Goal: Navigation & Orientation: Find specific page/section

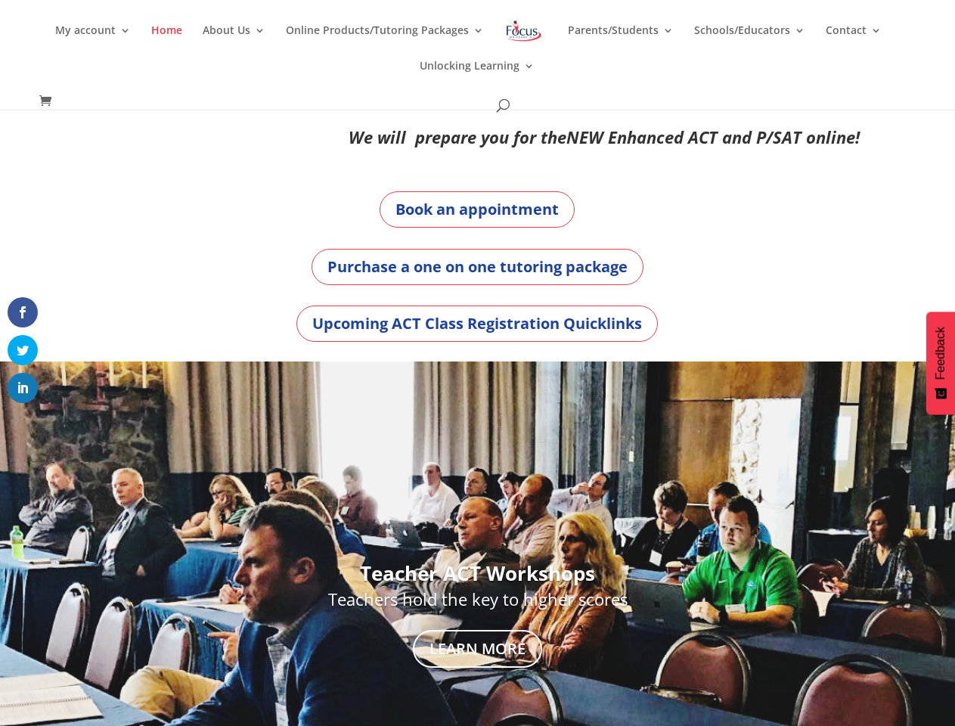
click at [477, 363] on div "Teacher ACT Workshops Teachers hold the key to higher scores Learn More" at bounding box center [477, 616] width 840 height 510
click at [477, 54] on link "Online Products/Tutoring Packages" at bounding box center [385, 43] width 198 height 36
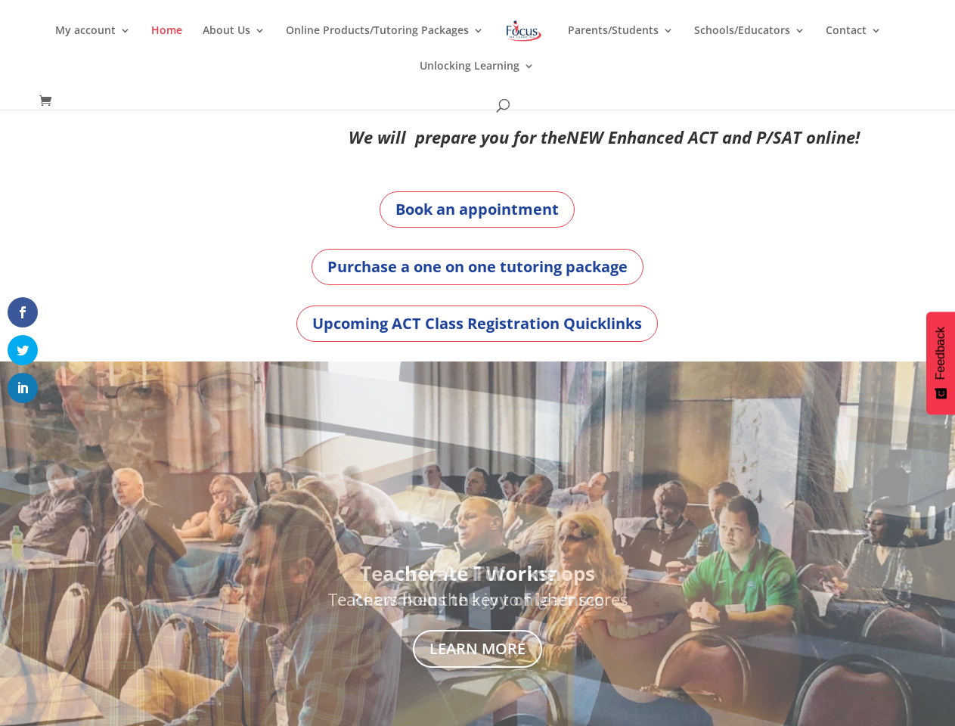
click at [237, 42] on link "About Us" at bounding box center [234, 43] width 63 height 36
click at [477, 544] on div "Teacher ACT Workshops Teachers hold the key to higher scores Learn More" at bounding box center [477, 616] width 840 height 474
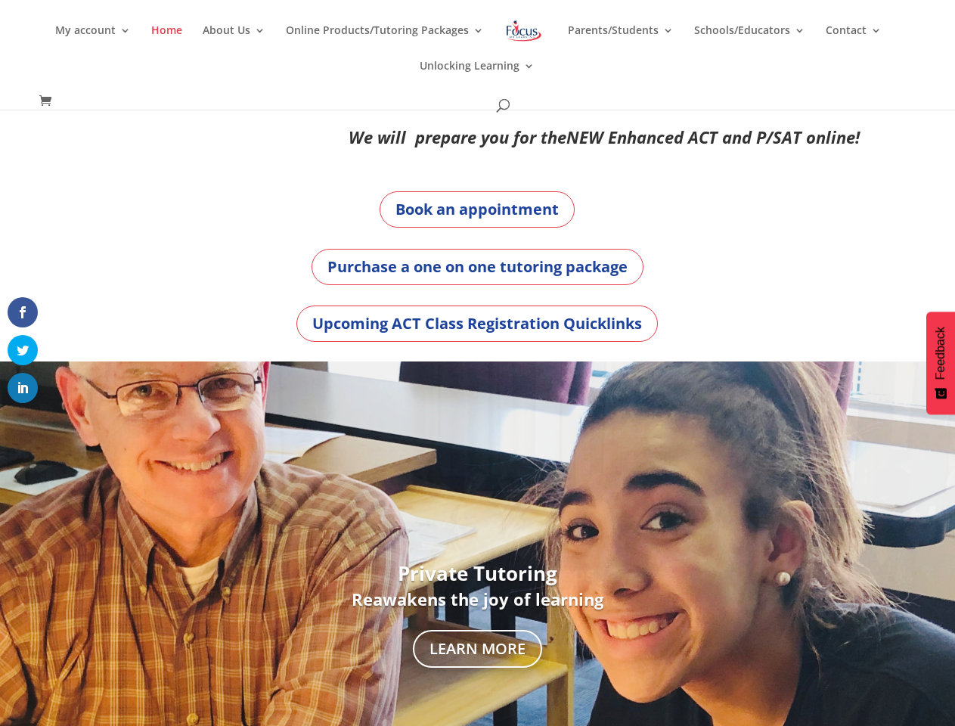
click at [10, 616] on link "Previous" at bounding box center [1, 615] width 36 height 36
click at [945, 616] on div at bounding box center [477, 616] width 955 height 510
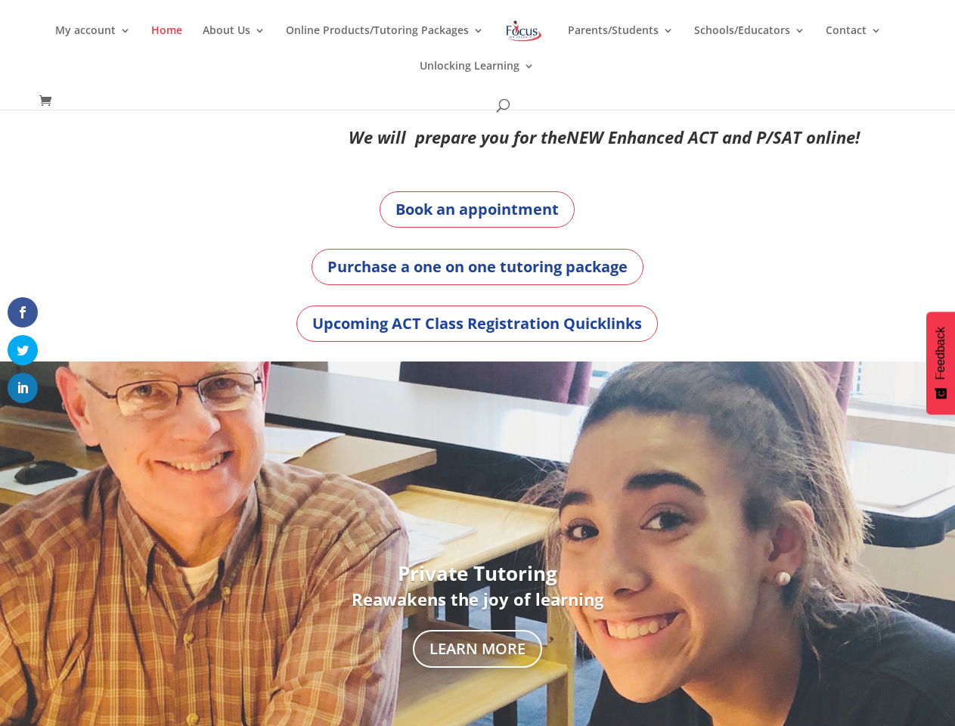
click at [23, 420] on span at bounding box center [23, 420] width 18 height 18
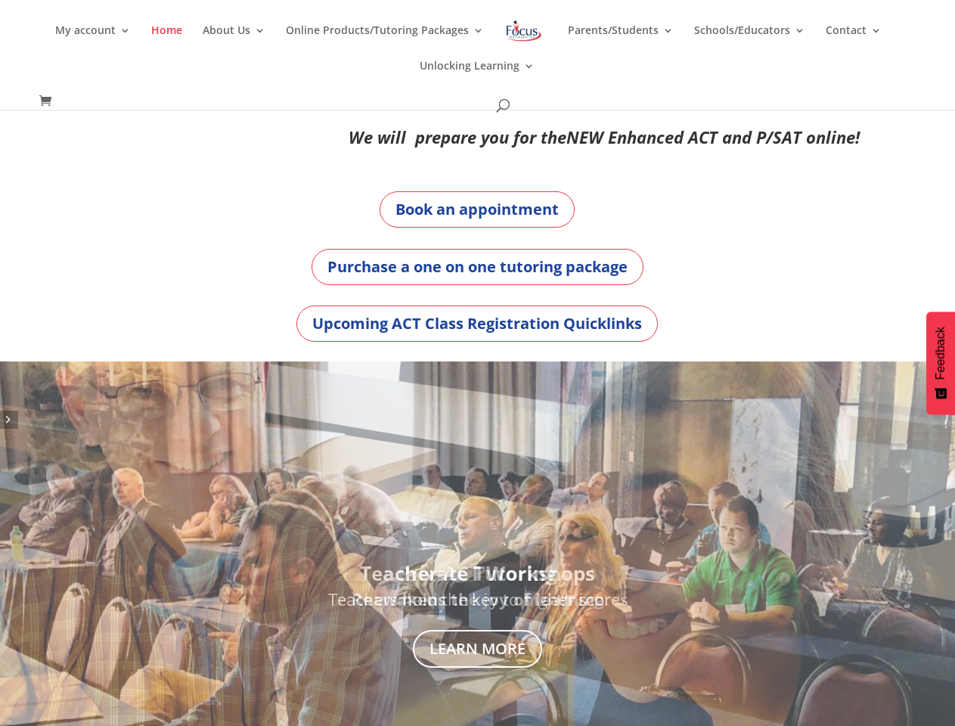
click at [941, 363] on span "Feedback" at bounding box center [941, 353] width 14 height 53
